Goal: Find specific page/section: Find specific page/section

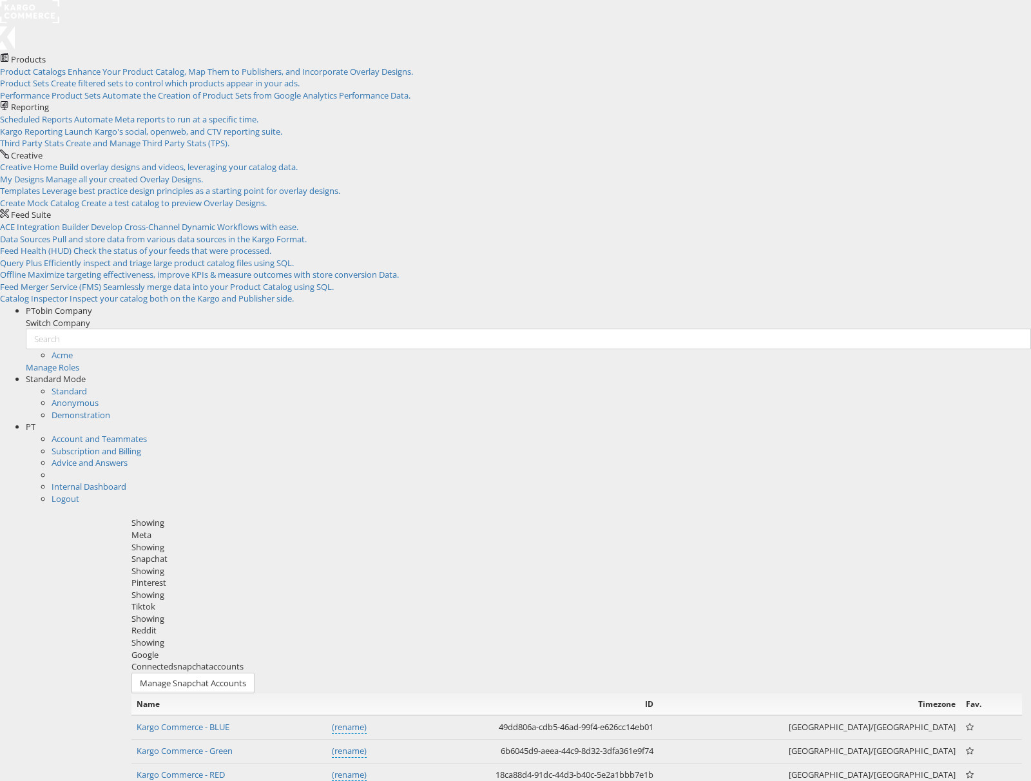
click at [45, 23] on rect at bounding box center [29, 11] width 59 height 23
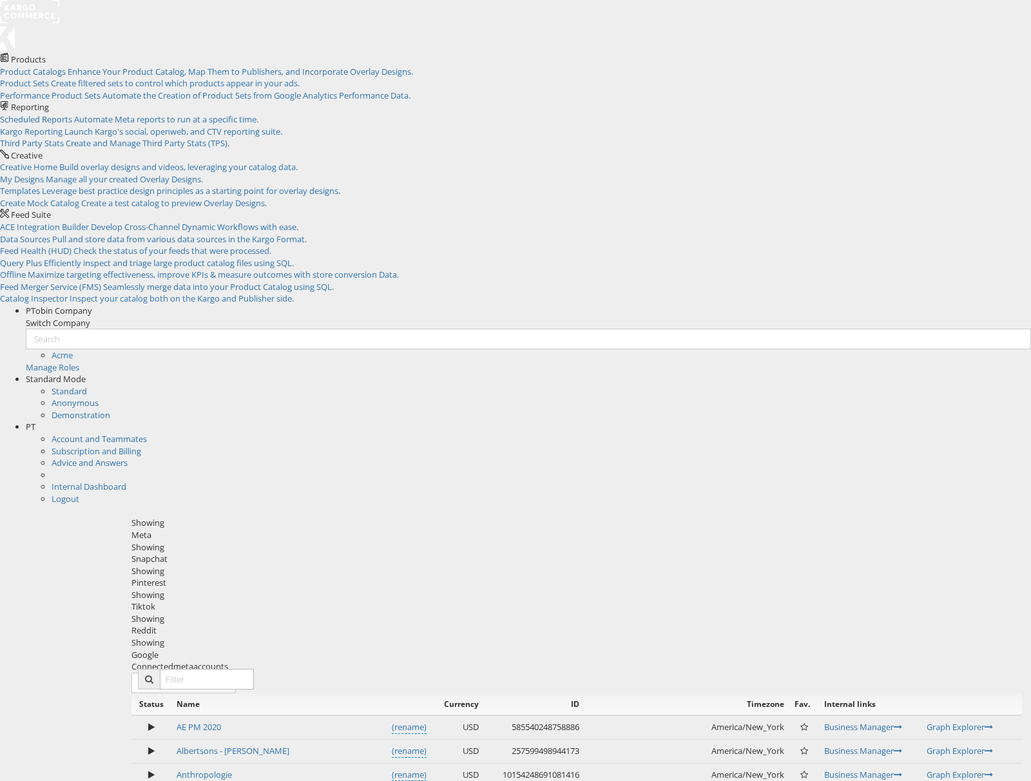
click at [35, 421] on span "PT" at bounding box center [31, 427] width 10 height 12
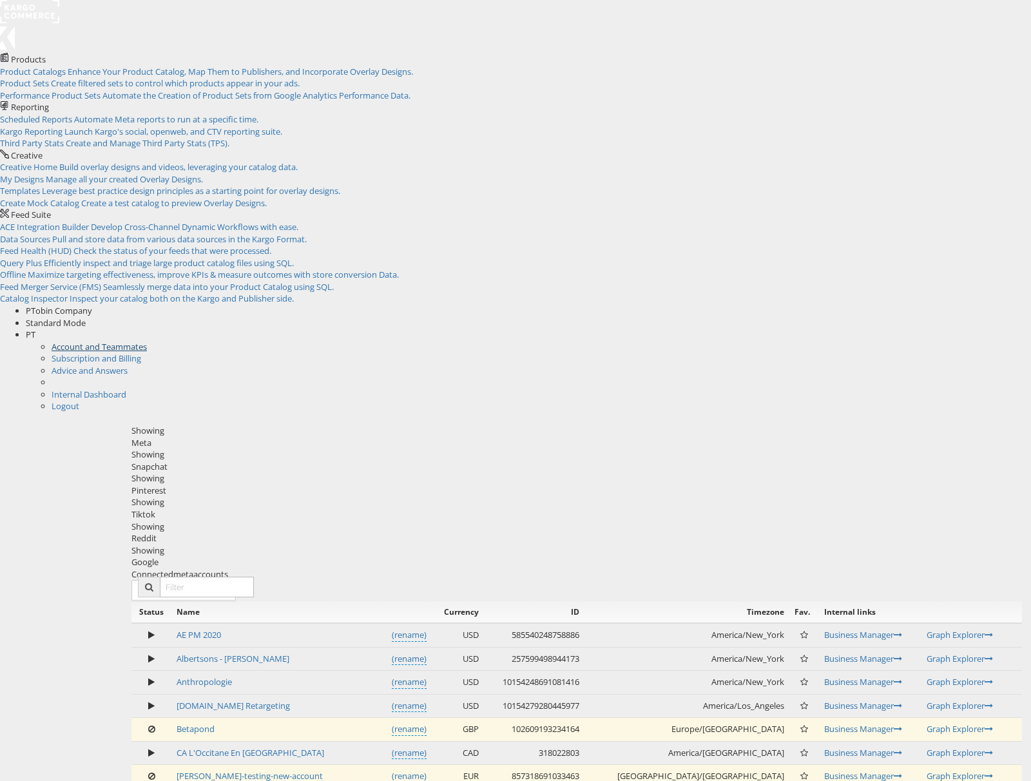
click at [147, 341] on link "Account and Teammates" at bounding box center [99, 347] width 95 height 12
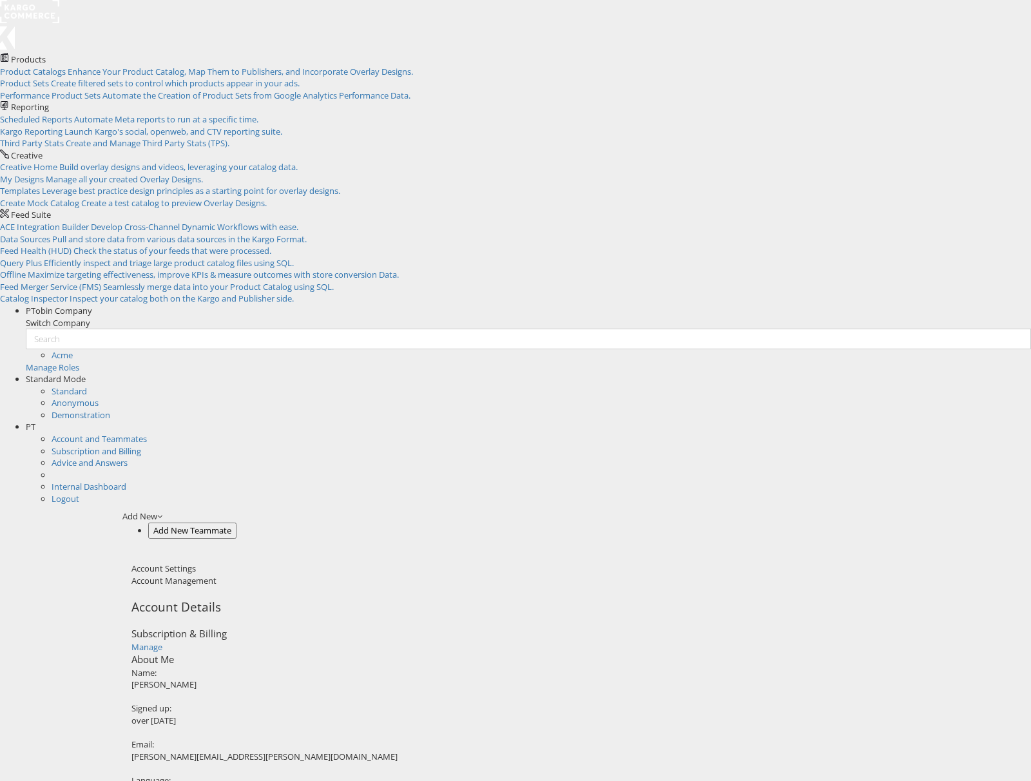
click at [35, 421] on span "PT" at bounding box center [31, 427] width 10 height 12
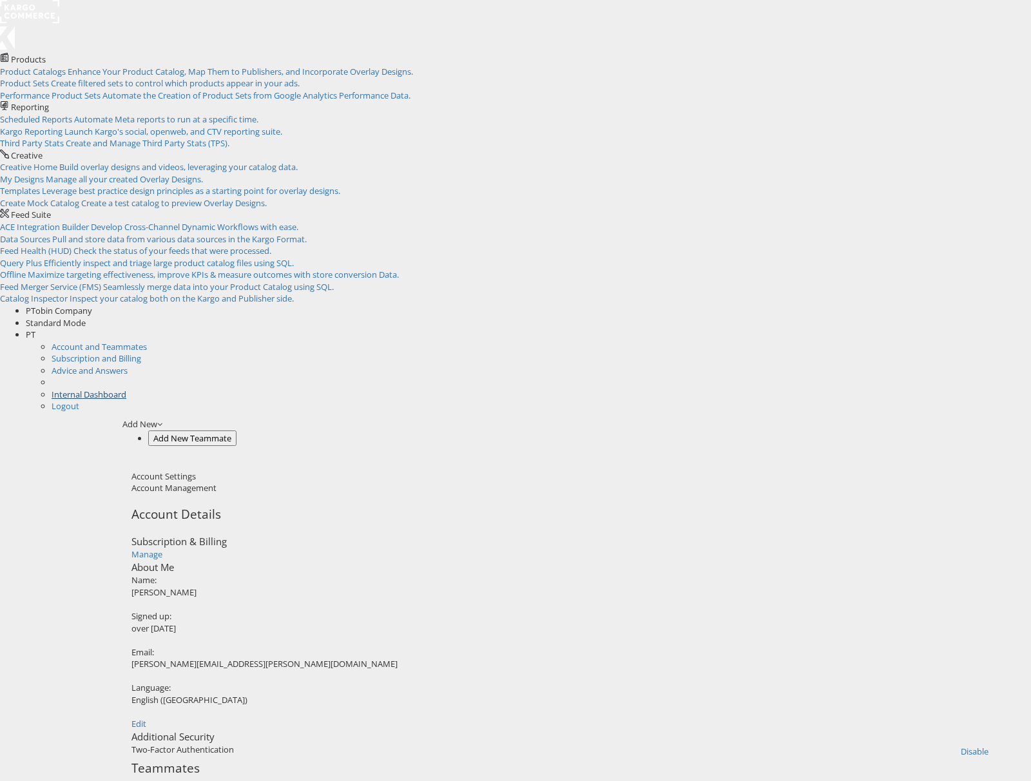
click at [126, 389] on link "Internal Dashboard" at bounding box center [89, 395] width 75 height 12
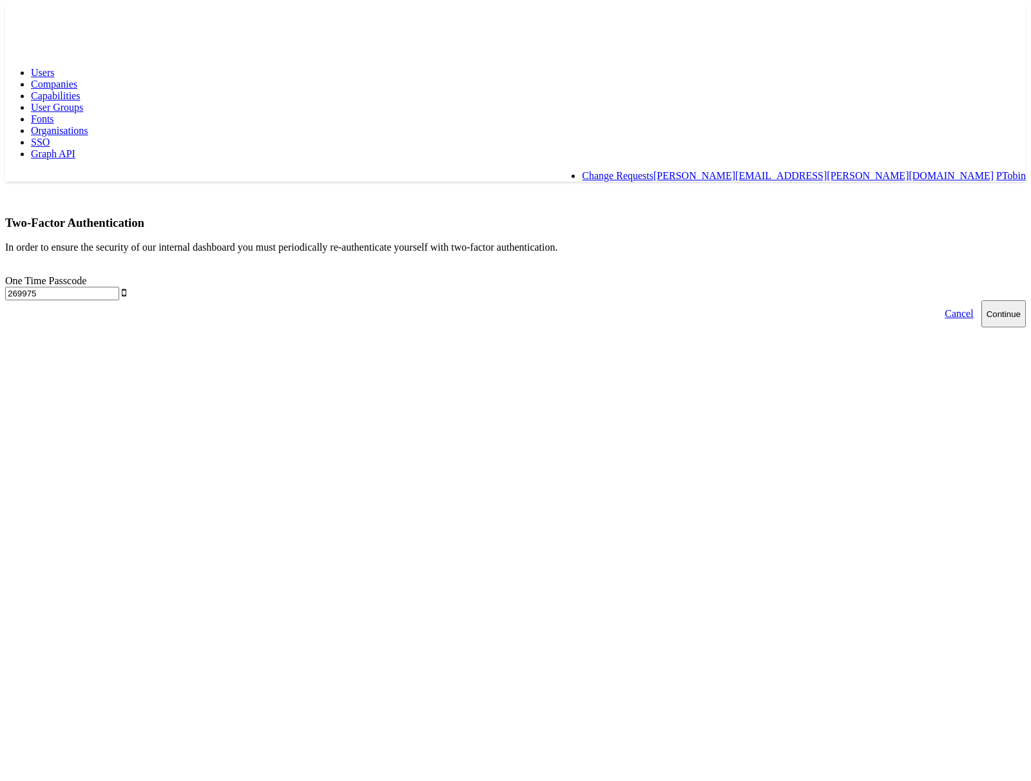
type input "269975"
click at [982, 300] on button "Continue" at bounding box center [1004, 313] width 44 height 27
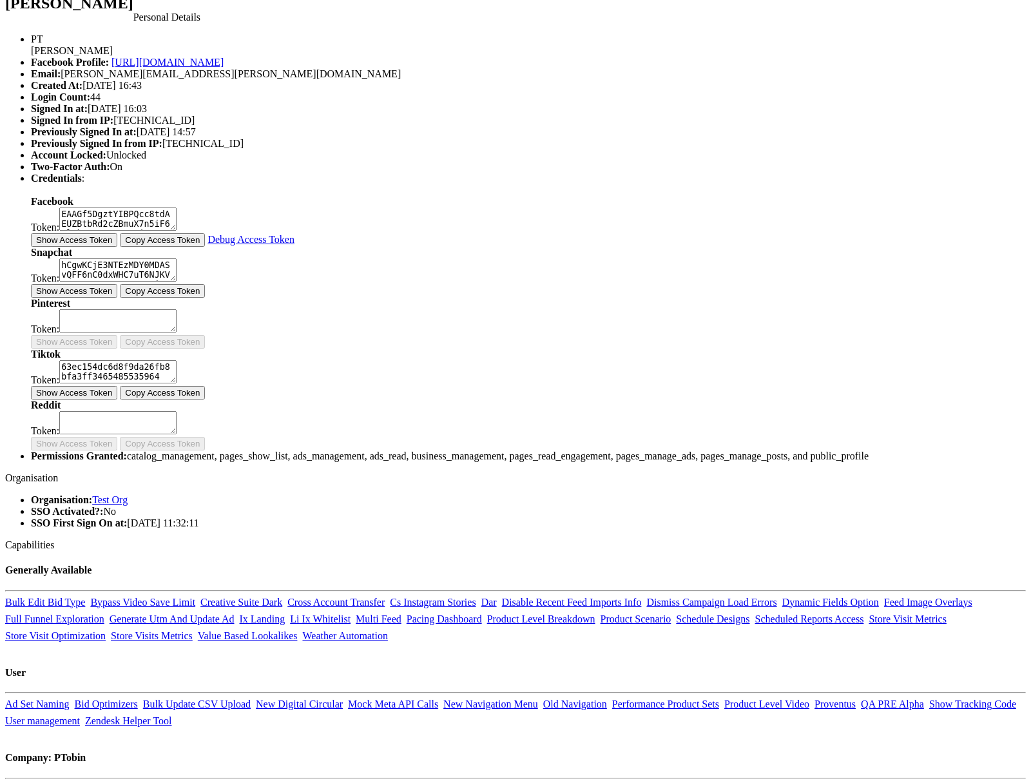
scroll to position [224, 0]
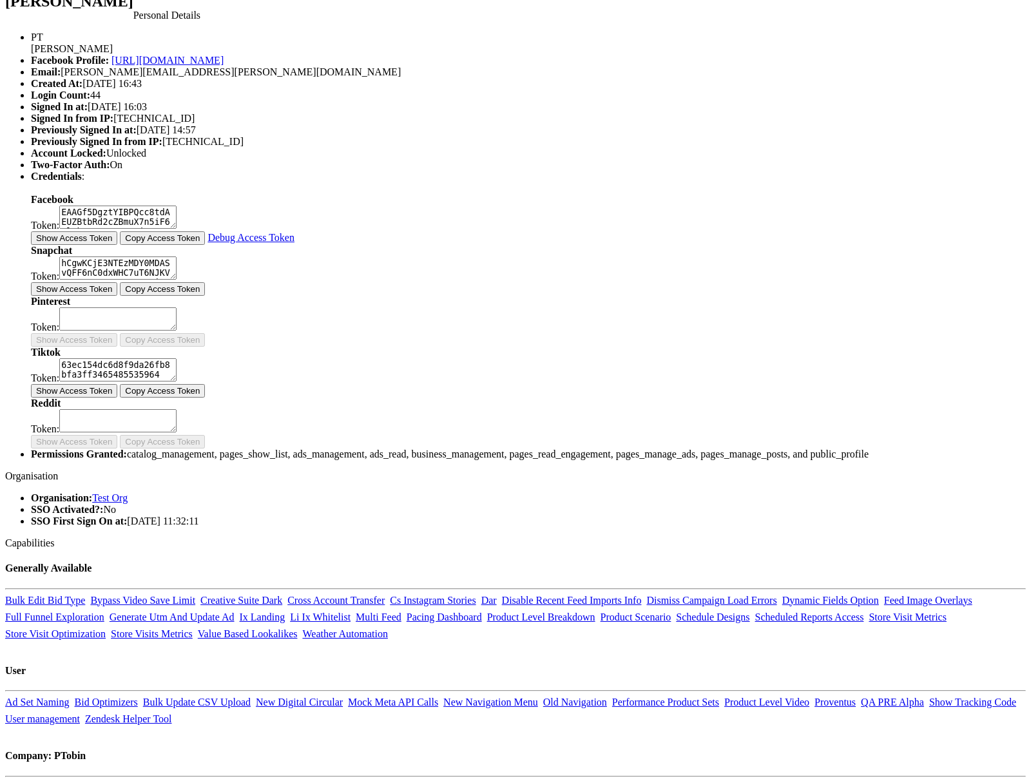
click at [117, 245] on button "Show Access Token" at bounding box center [74, 238] width 86 height 14
click at [113, 245] on button "Hide Access Token" at bounding box center [72, 238] width 83 height 14
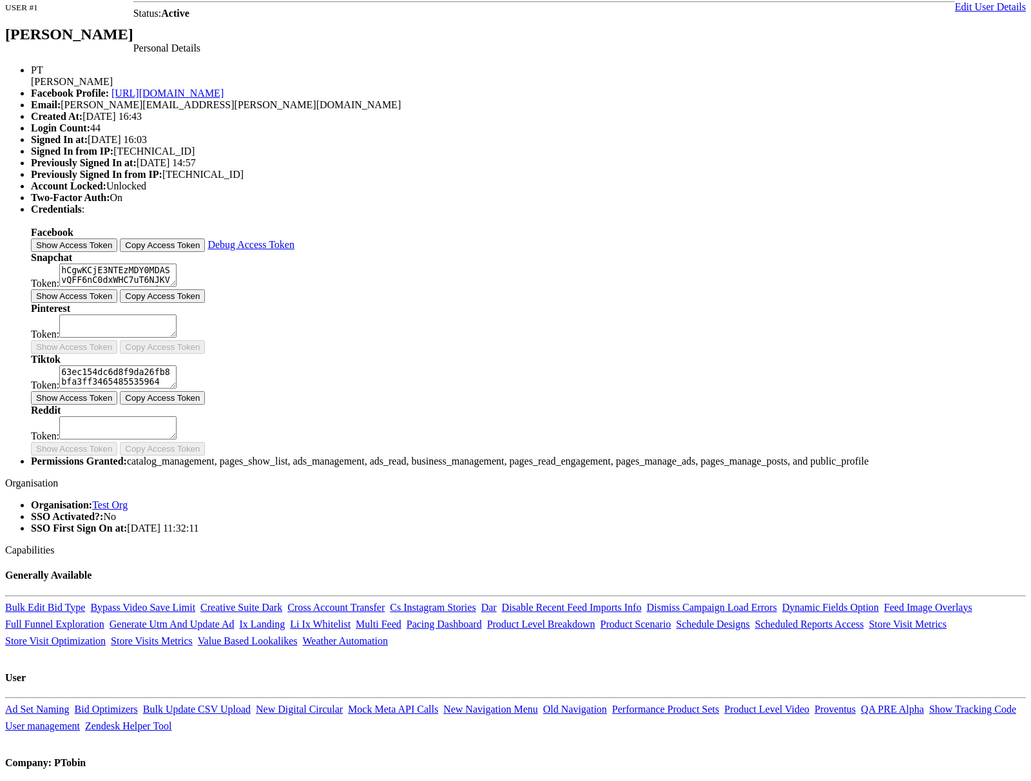
scroll to position [0, 0]
